Goal: Book appointment/travel/reservation

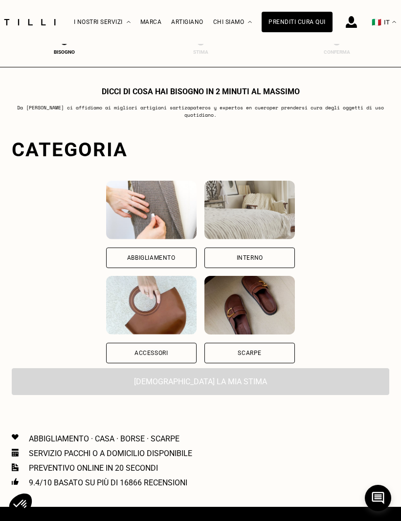
click at [127, 257] on div "Abbigliamento" at bounding box center [151, 258] width 48 height 6
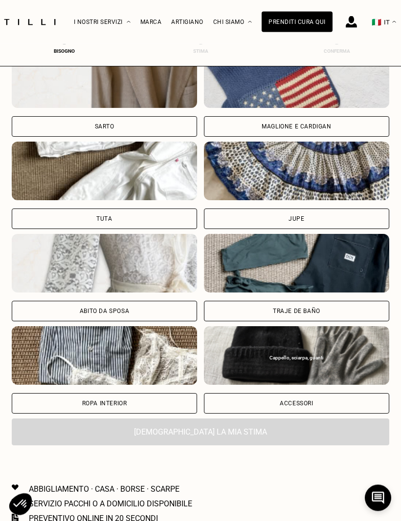
scroll to position [561, 0]
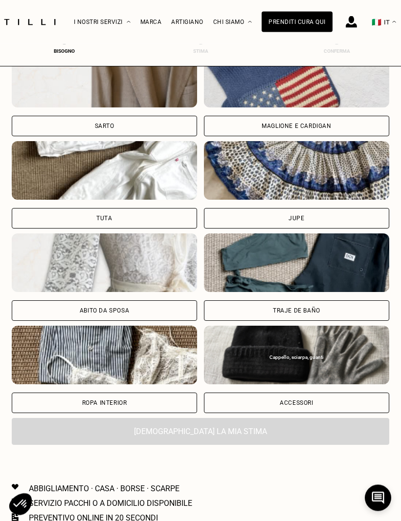
click at [273, 299] on div "Traje de baño" at bounding box center [296, 277] width 185 height 87
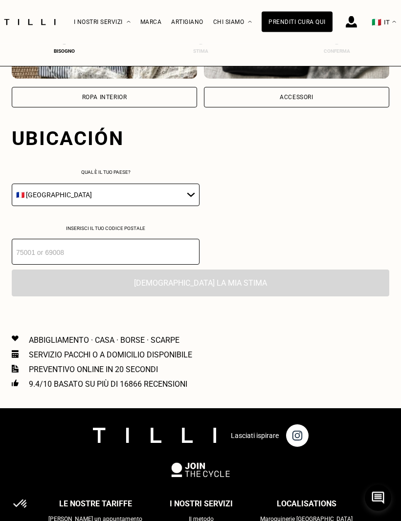
scroll to position [913, 0]
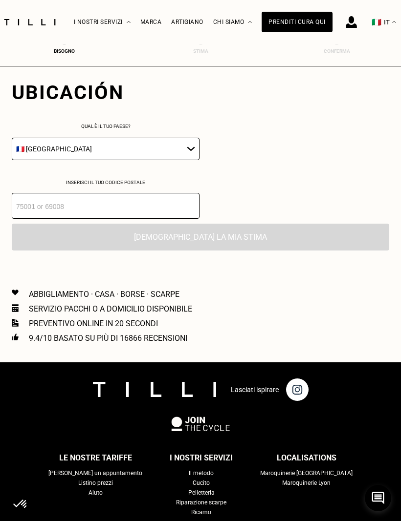
click at [67, 154] on select "🇦🇹 [GEOGRAPHIC_DATA] 🇧🇪 [GEOGRAPHIC_DATA] 🇧🇬 [GEOGRAPHIC_DATA] 🇨🇾 [MEDICAL_DATA…" at bounding box center [106, 149] width 188 height 22
select select "IT"
click at [41, 209] on input "number" at bounding box center [106, 206] width 188 height 26
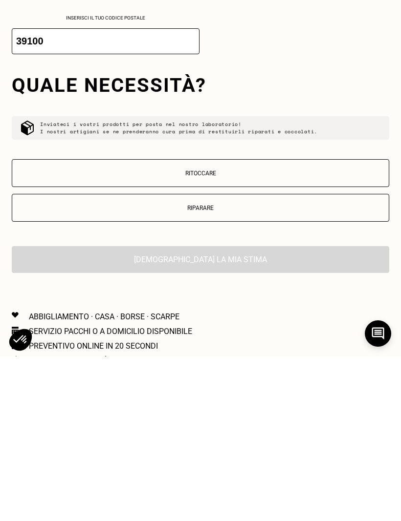
type input "39100"
click at [205, 369] on p "Riparare" at bounding box center [200, 372] width 367 height 7
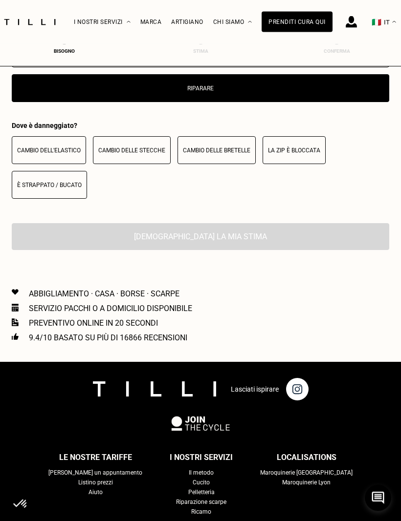
scroll to position [1266, 0]
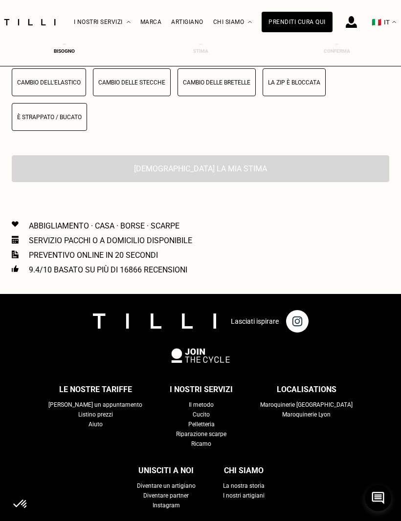
click at [38, 86] on p "Cambio dell'elastico" at bounding box center [49, 82] width 64 height 7
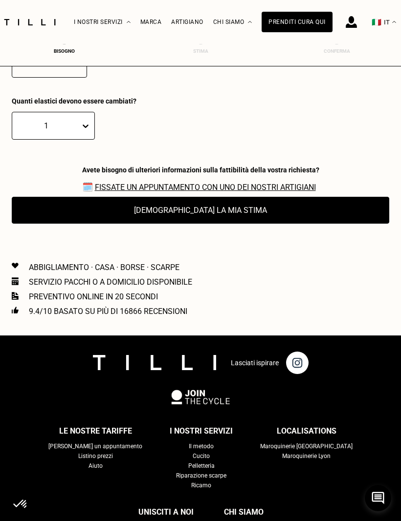
scroll to position [1318, 0]
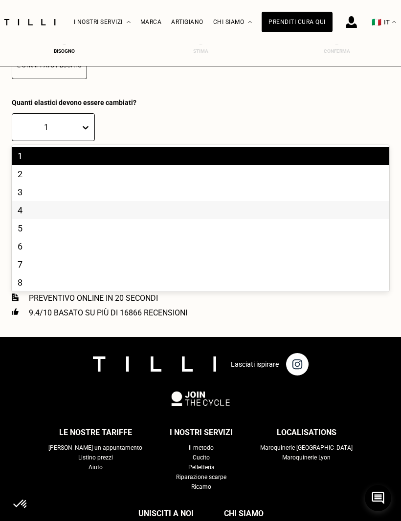
click at [22, 219] on div "4" at bounding box center [200, 210] width 377 height 18
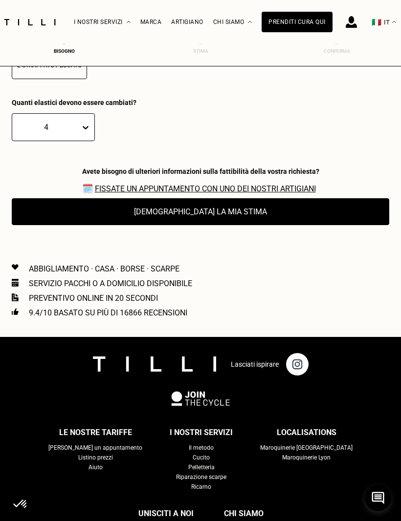
click at [193, 221] on button "[DEMOGRAPHIC_DATA] la mia stima" at bounding box center [200, 211] width 377 height 27
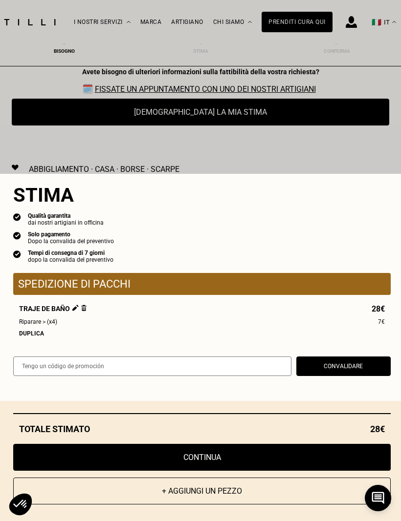
scroll to position [1416, 0]
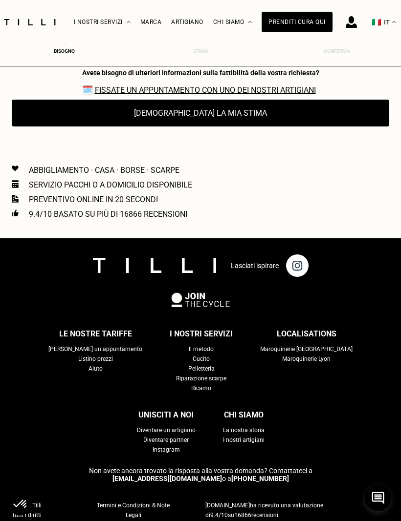
click at [112, 95] on link "Fissate un appuntamento con uno dei nostri artigiani" at bounding box center [205, 90] width 221 height 9
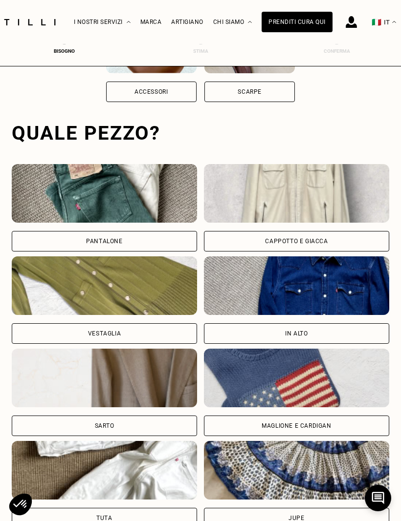
scroll to position [227, 0]
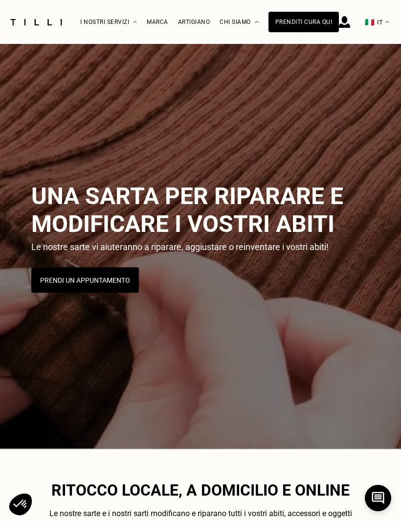
scroll to position [1631, 0]
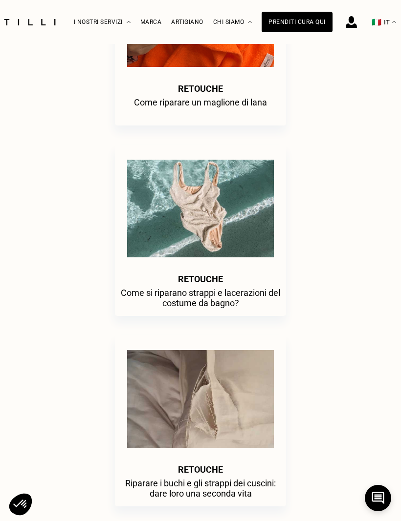
scroll to position [1149, 0]
